Goal: Task Accomplishment & Management: Use online tool/utility

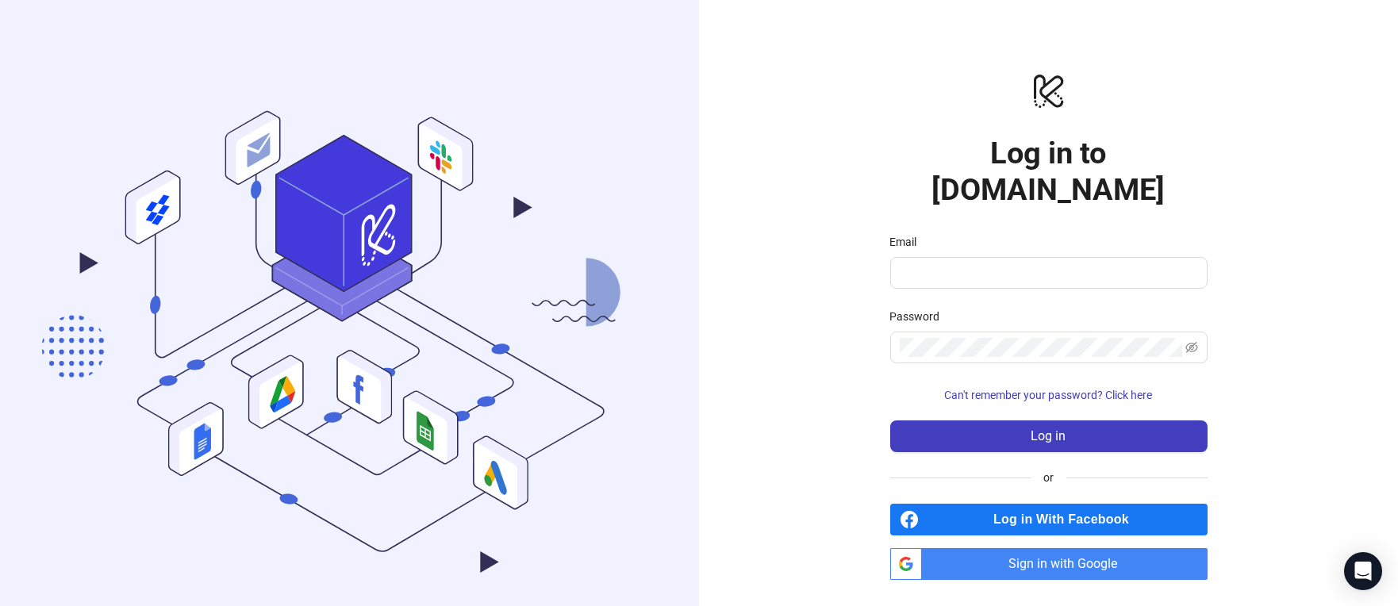
click at [1103, 548] on span "Sign in with Google" at bounding box center [1067, 564] width 279 height 32
click at [1007, 548] on span "Sign in with Google" at bounding box center [1067, 564] width 279 height 32
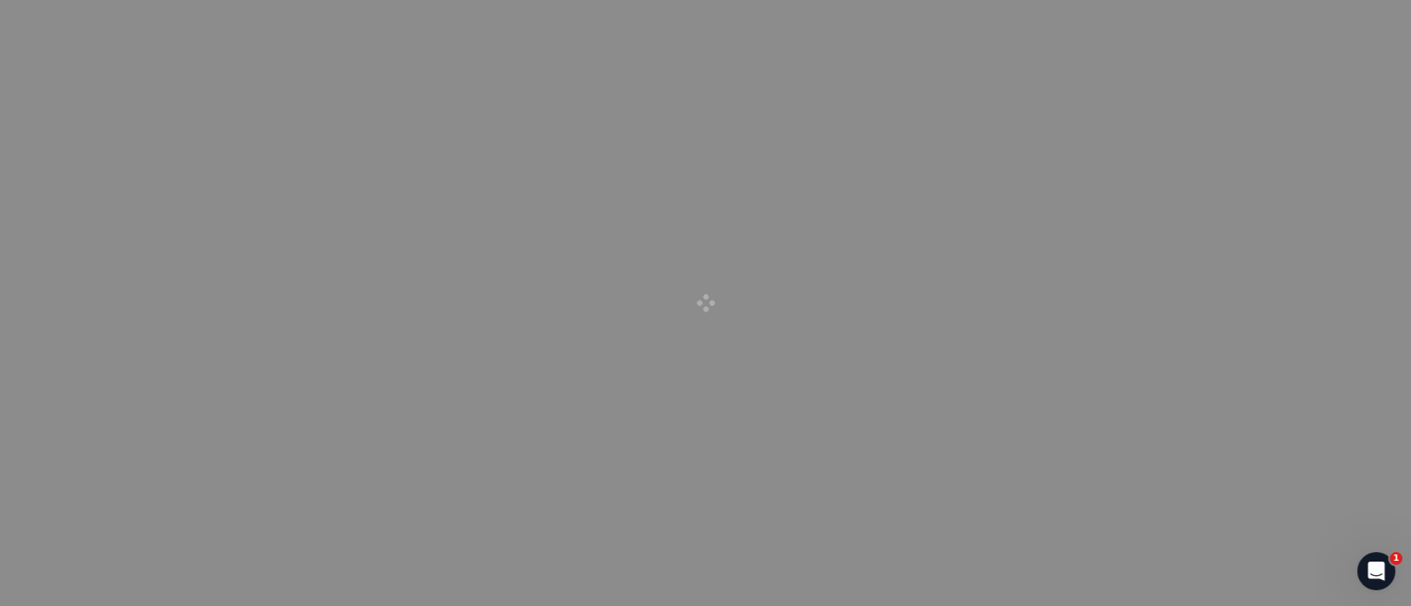
drag, startPoint x: 355, startPoint y: 98, endPoint x: 357, endPoint y: 63, distance: 35.8
click at [357, 97] on div at bounding box center [705, 303] width 1411 height 606
click at [845, 62] on div at bounding box center [705, 303] width 1411 height 606
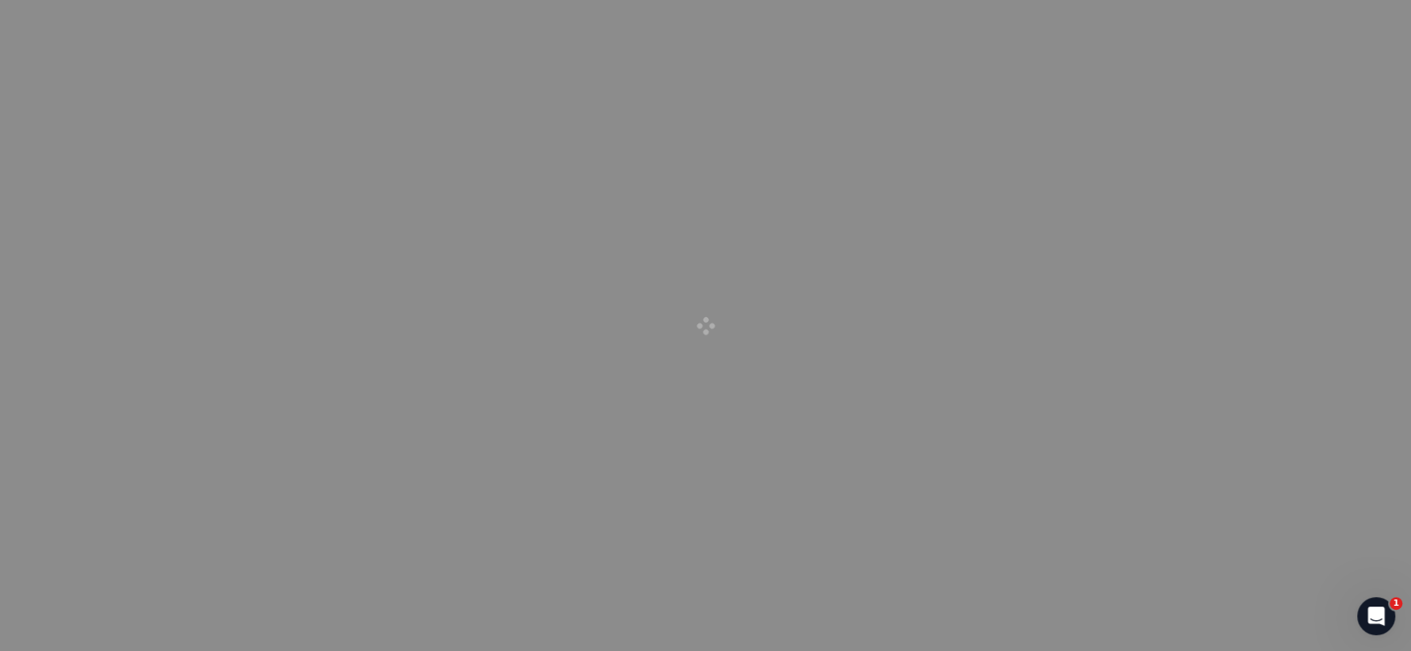
click at [441, 80] on div at bounding box center [705, 325] width 1411 height 651
